Goal: Information Seeking & Learning: Learn about a topic

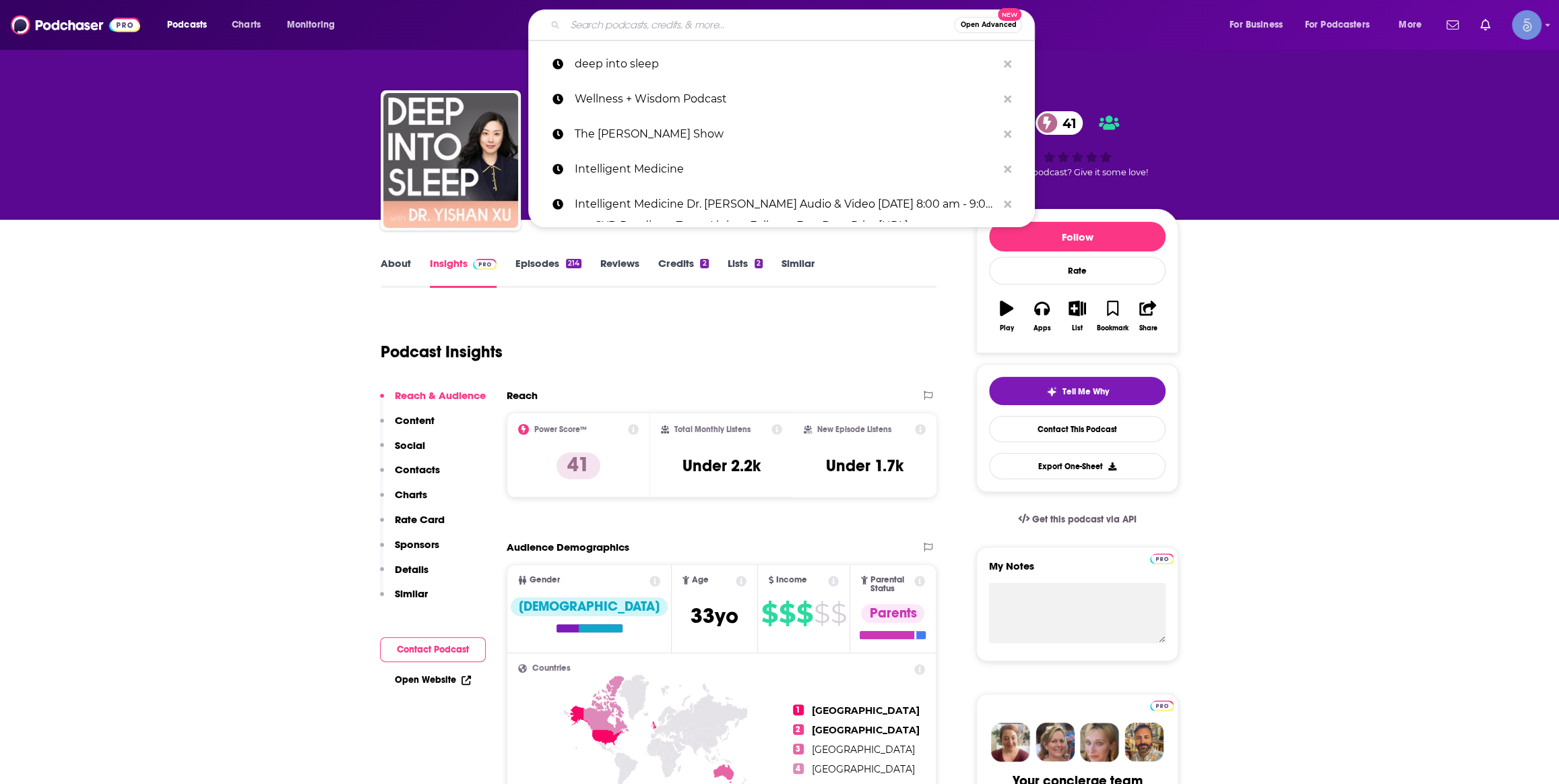
click at [660, 18] on input "Search podcasts, credits, & more..." at bounding box center [760, 25] width 389 height 21
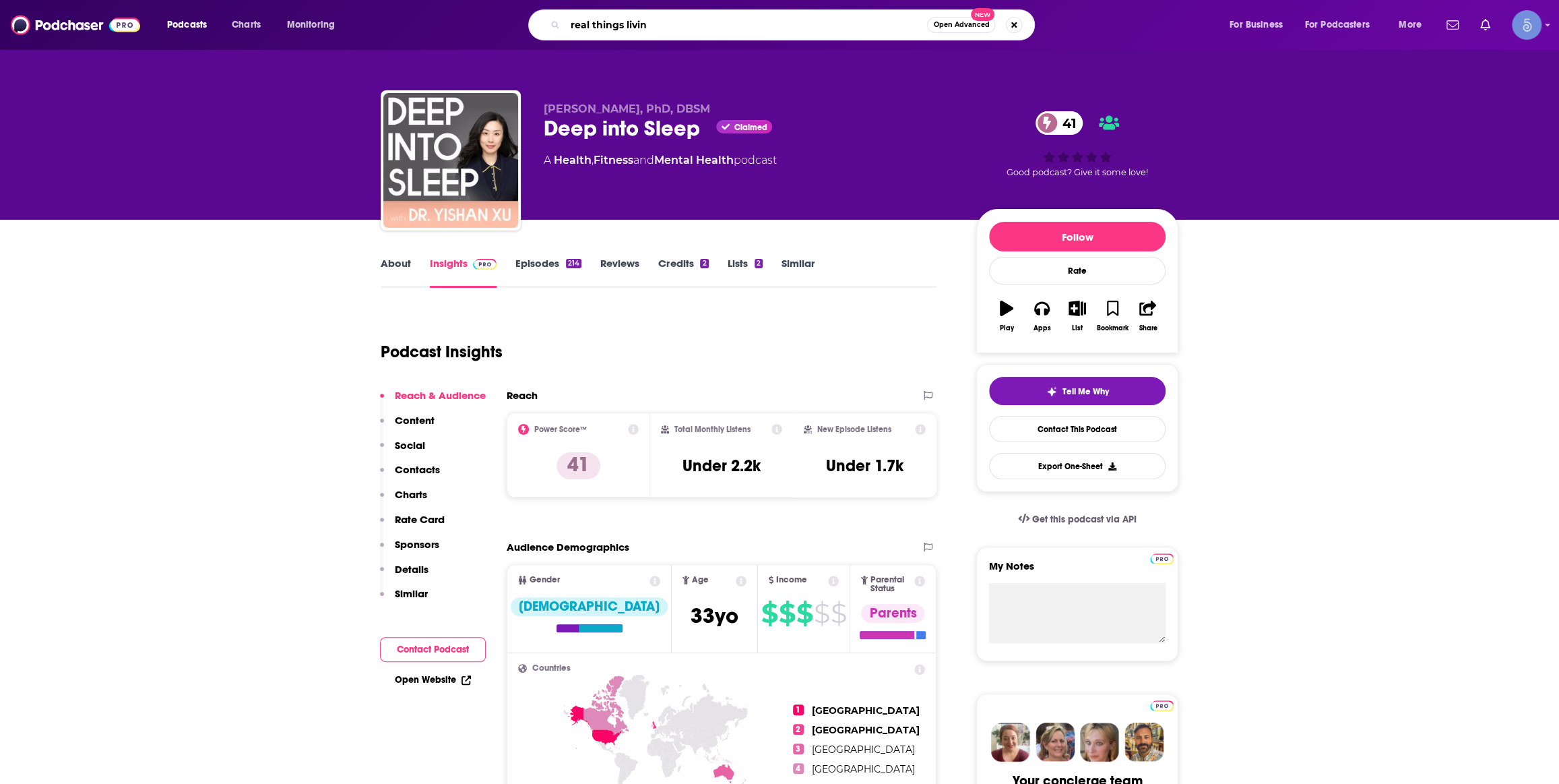
type input "real things living"
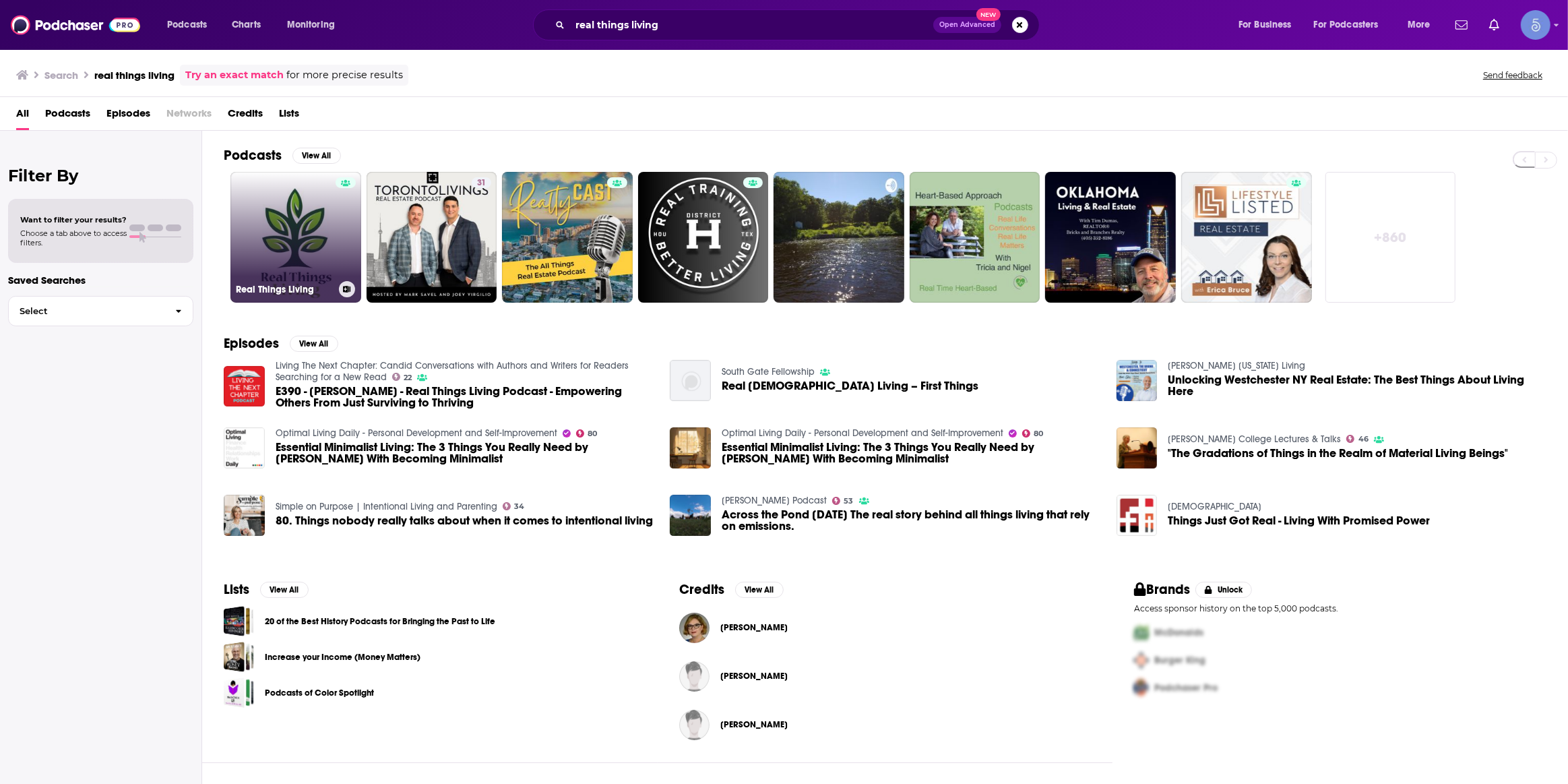
click at [334, 236] on link "Real Things Living" at bounding box center [296, 237] width 131 height 131
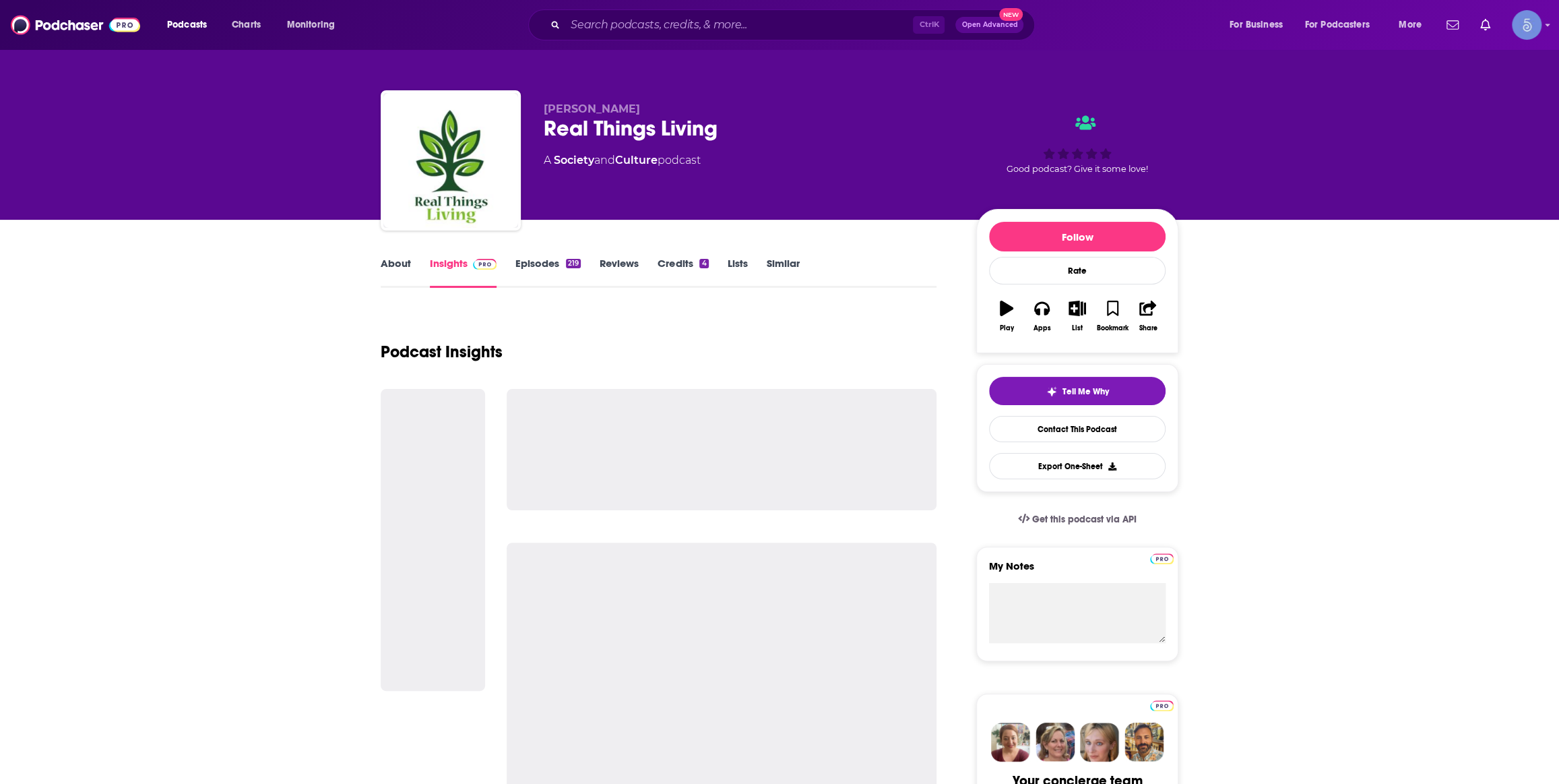
click at [398, 270] on link "About" at bounding box center [396, 272] width 31 height 31
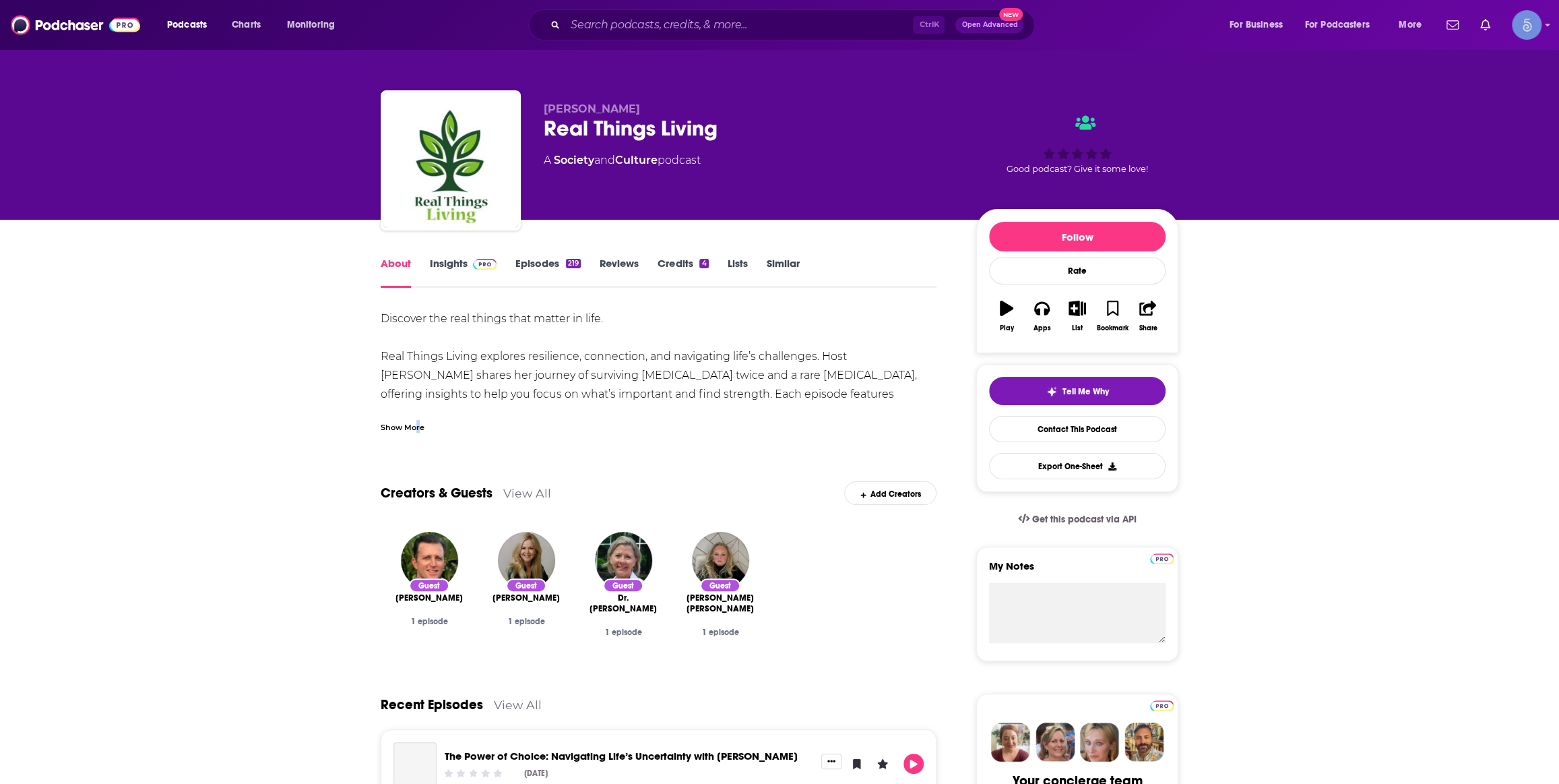
drag, startPoint x: 419, startPoint y: 414, endPoint x: 411, endPoint y: 418, distance: 8.9
click at [416, 415] on div "Show More" at bounding box center [659, 421] width 556 height 23
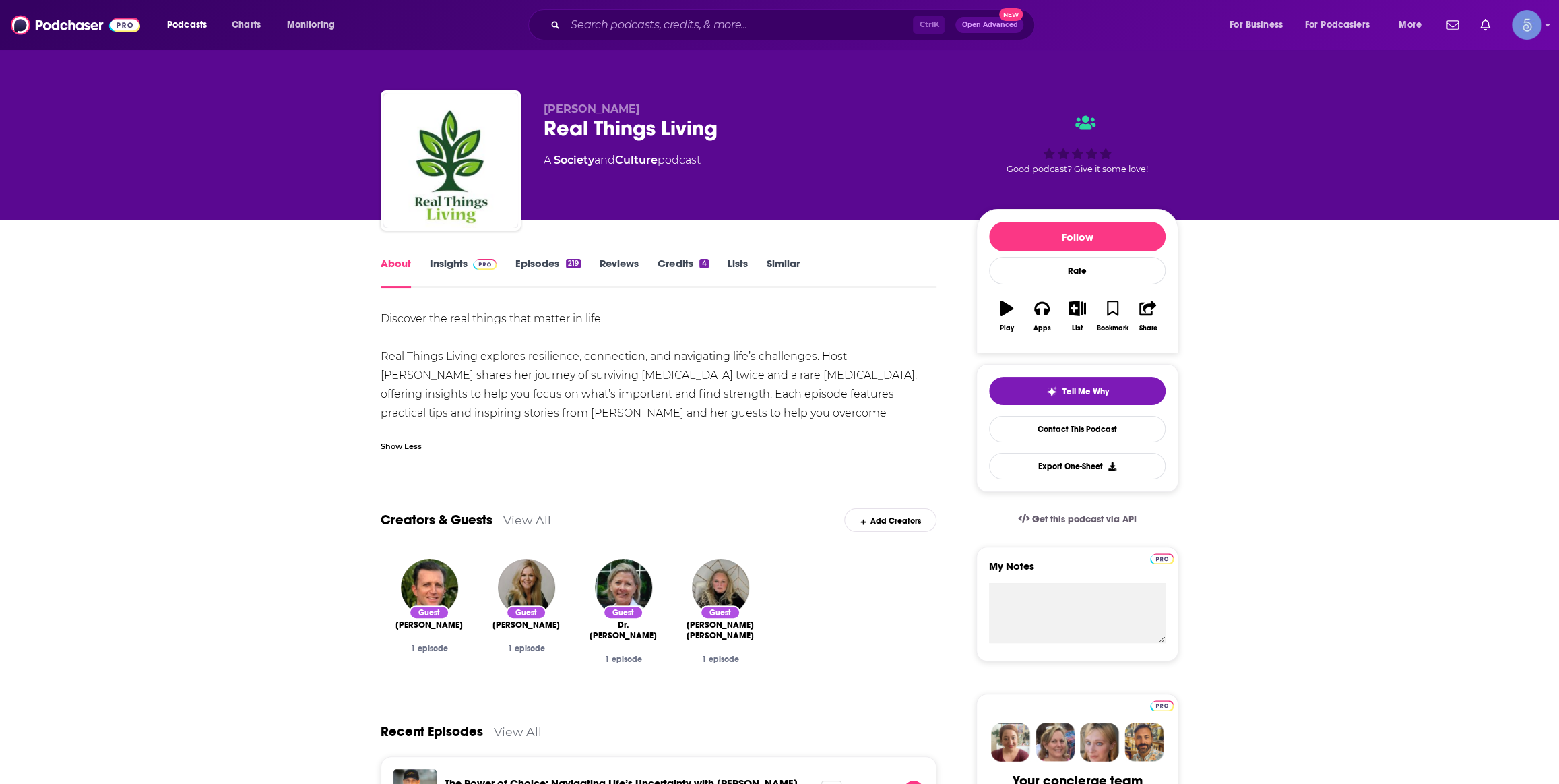
click at [408, 434] on div "Show Less" at bounding box center [659, 440] width 556 height 23
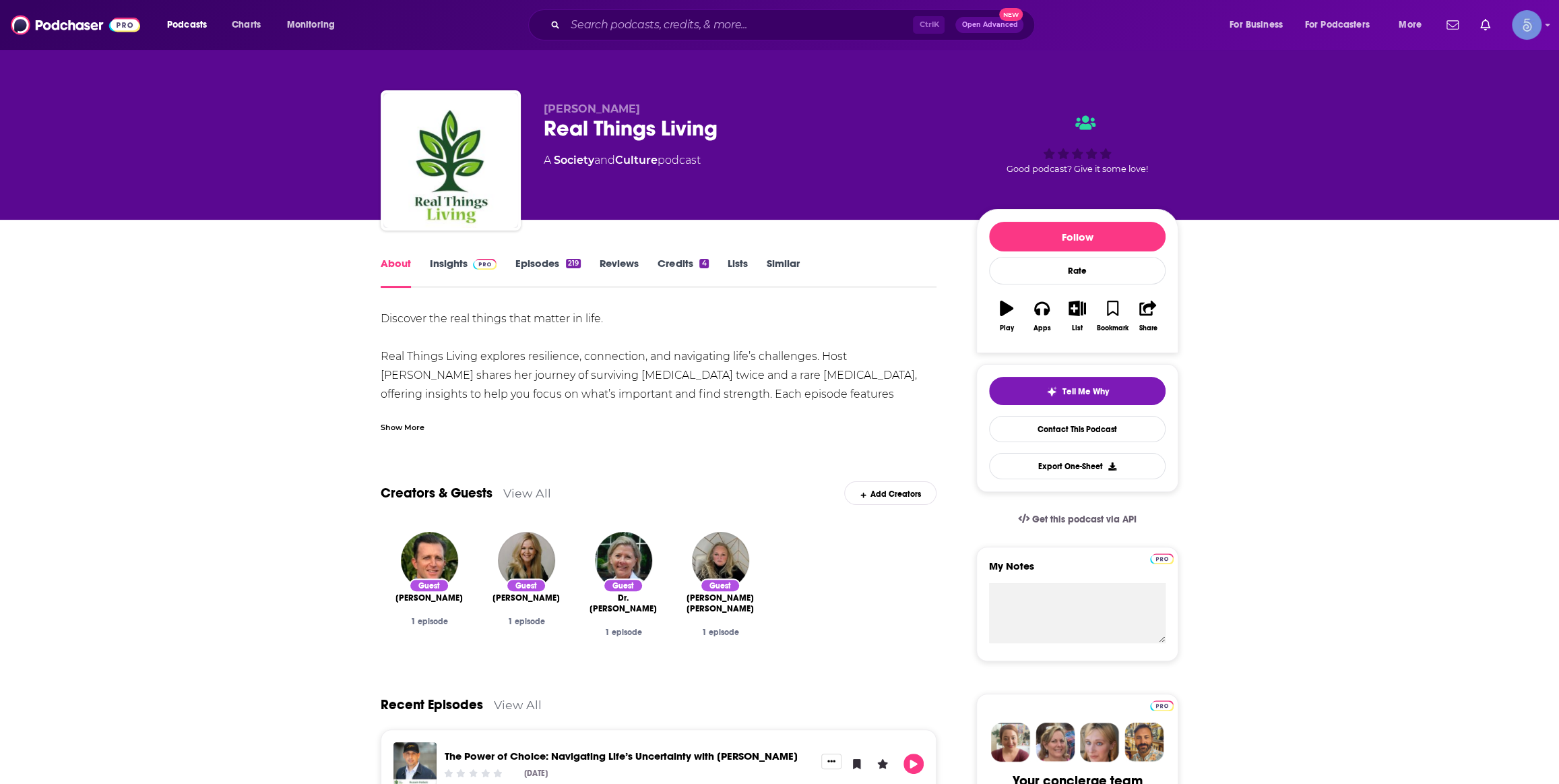
click at [426, 415] on div "Show More" at bounding box center [659, 421] width 556 height 23
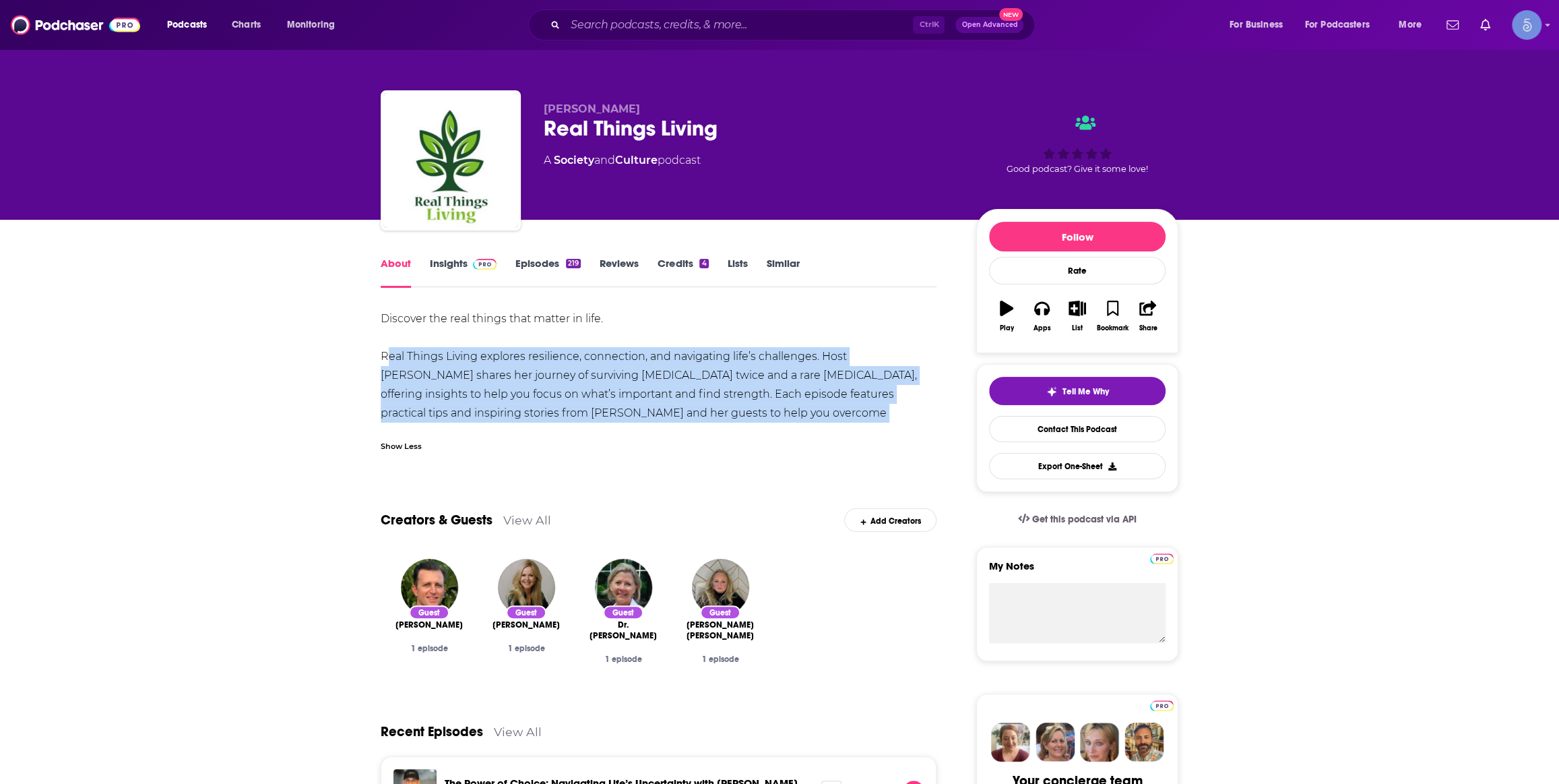
drag, startPoint x: 922, startPoint y: 414, endPoint x: 376, endPoint y: 358, distance: 548.9
copy div "Real Things Living explores resilience, connection, and navigating life’s chall…"
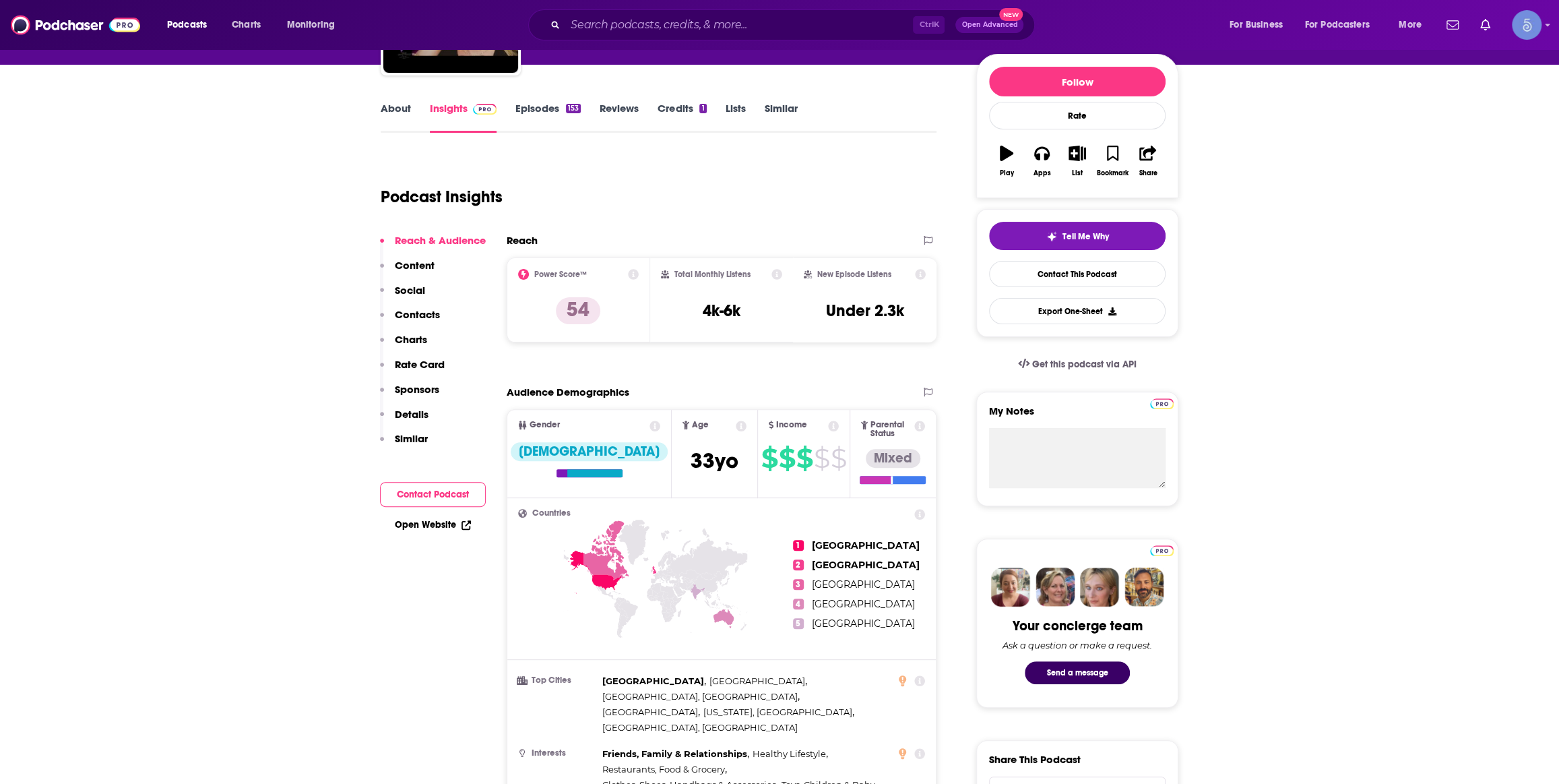
scroll to position [409, 0]
